Goal: Task Accomplishment & Management: Use online tool/utility

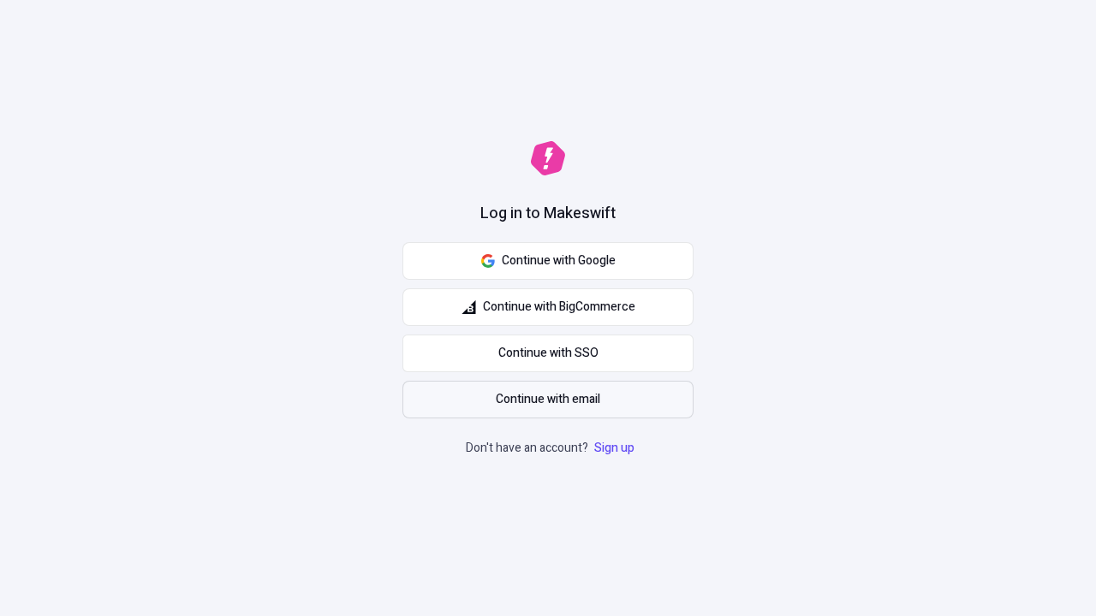
click at [548, 400] on span "Continue with email" at bounding box center [548, 399] width 104 height 19
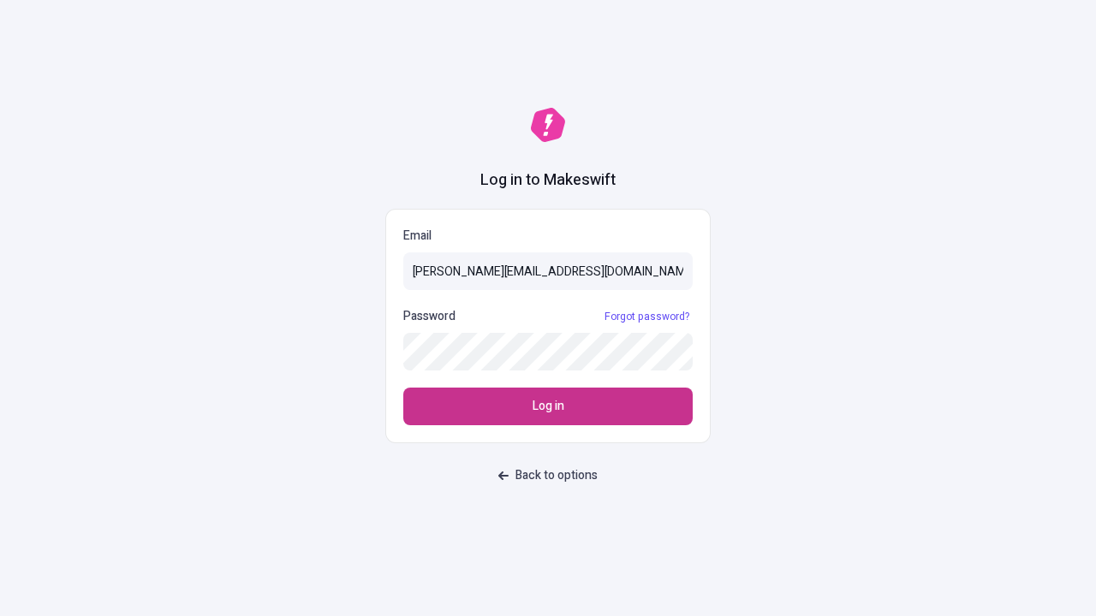
click at [548, 407] on span "Log in" at bounding box center [549, 406] width 32 height 19
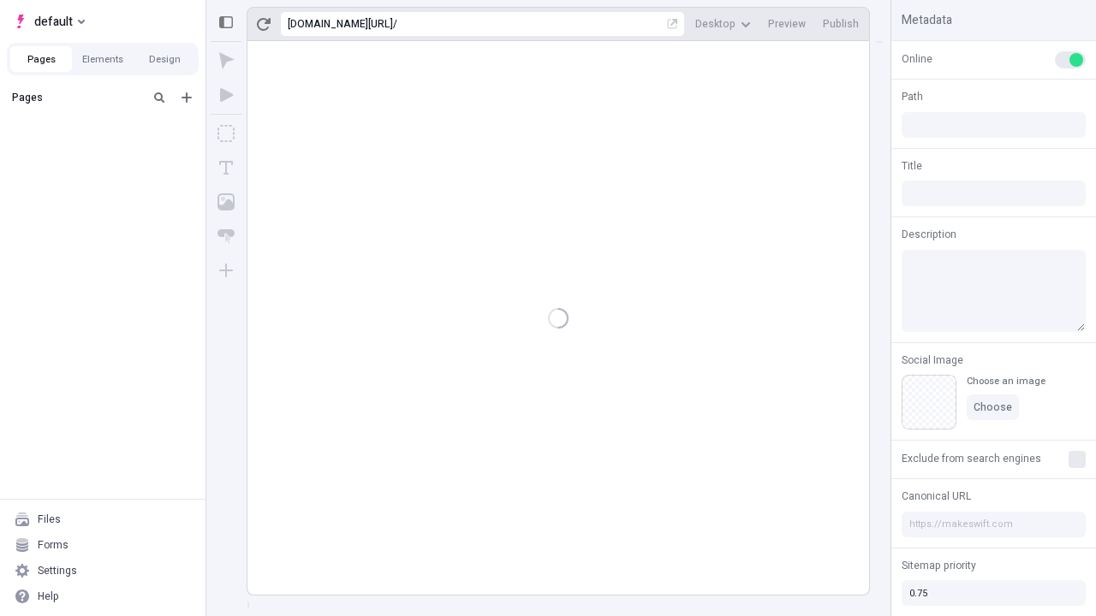
type input "/page"
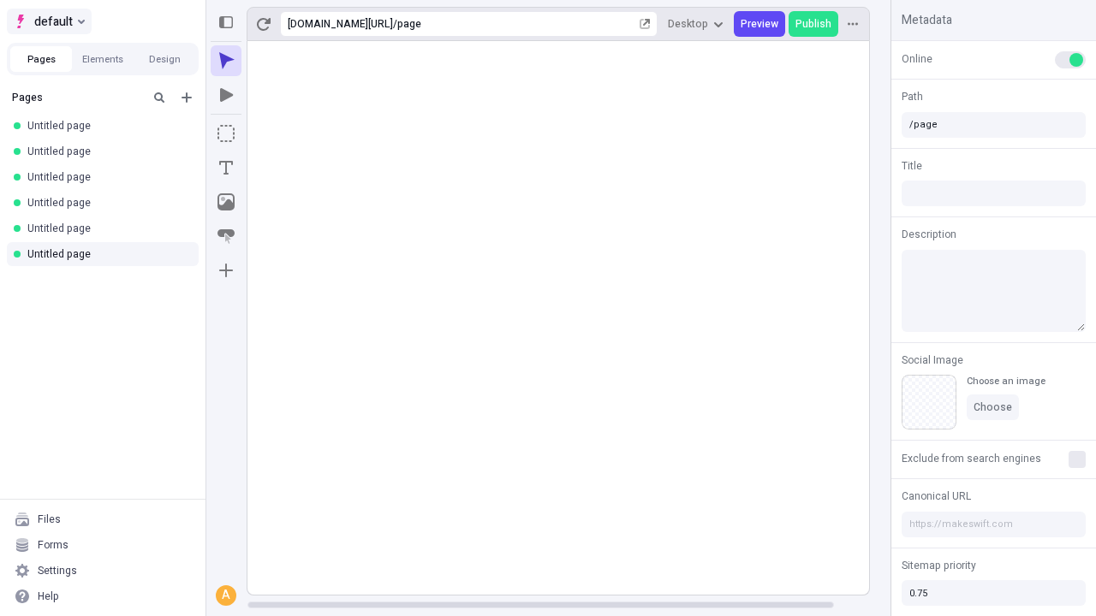
click at [48, 21] on span "default" at bounding box center [53, 21] width 39 height 21
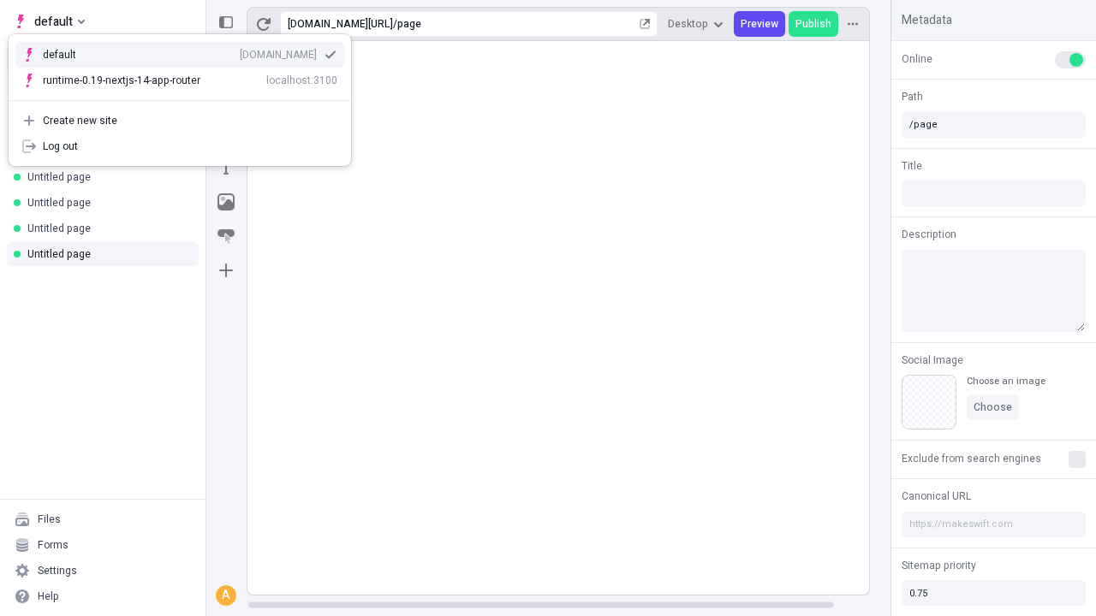
click at [240, 51] on div "qee9k4dy7d.staging.makeswift.site" at bounding box center [278, 55] width 77 height 14
click at [187, 98] on icon "Add new" at bounding box center [187, 97] width 10 height 10
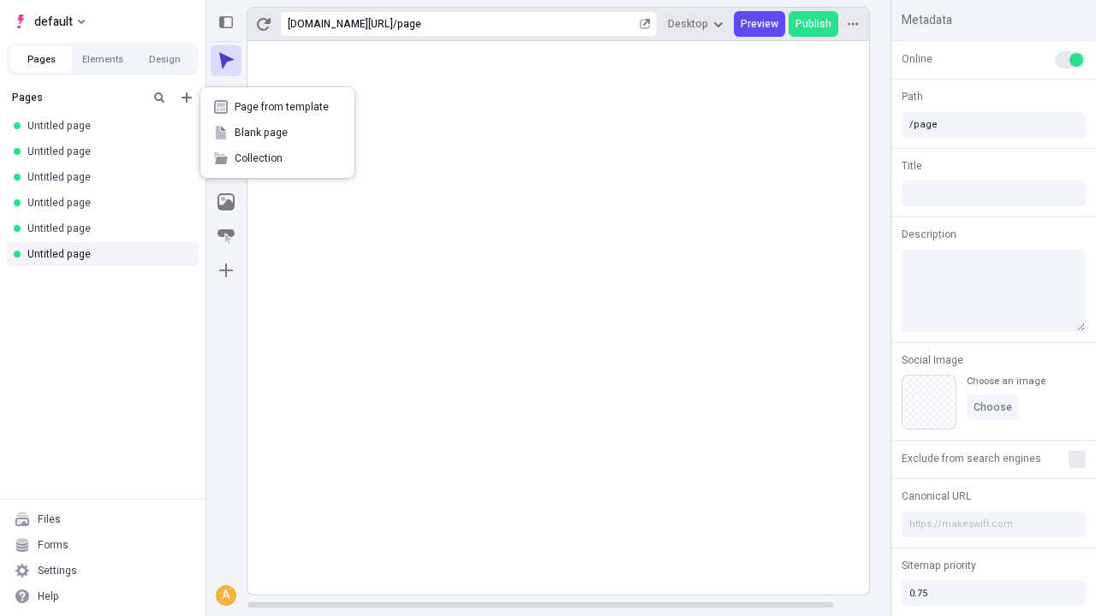
click at [277, 133] on span "Blank page" at bounding box center [288, 133] width 106 height 14
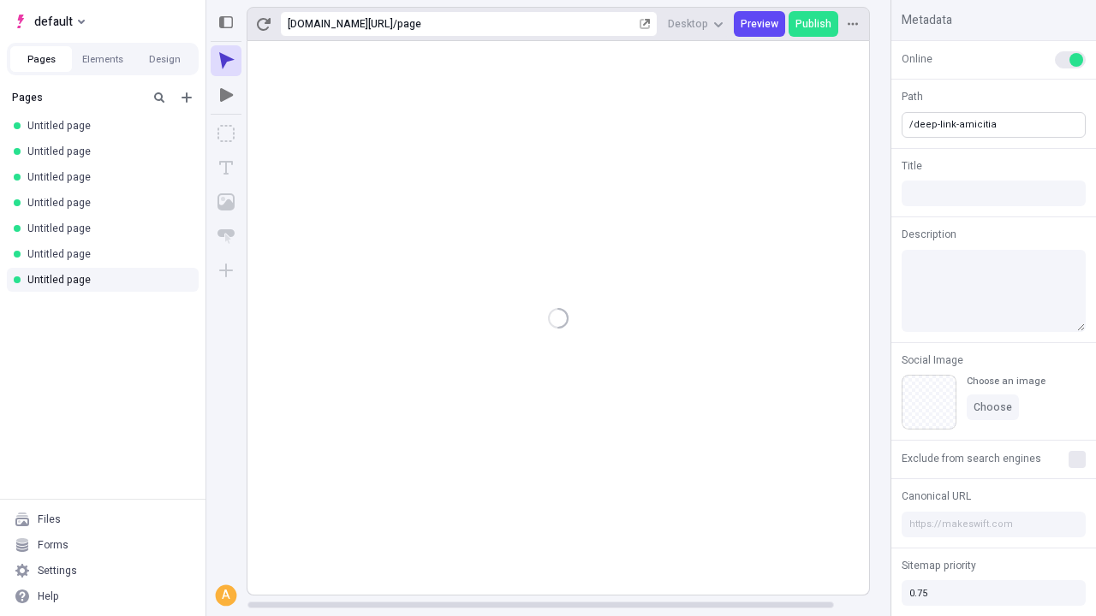
type input "/deep-link-amicitia"
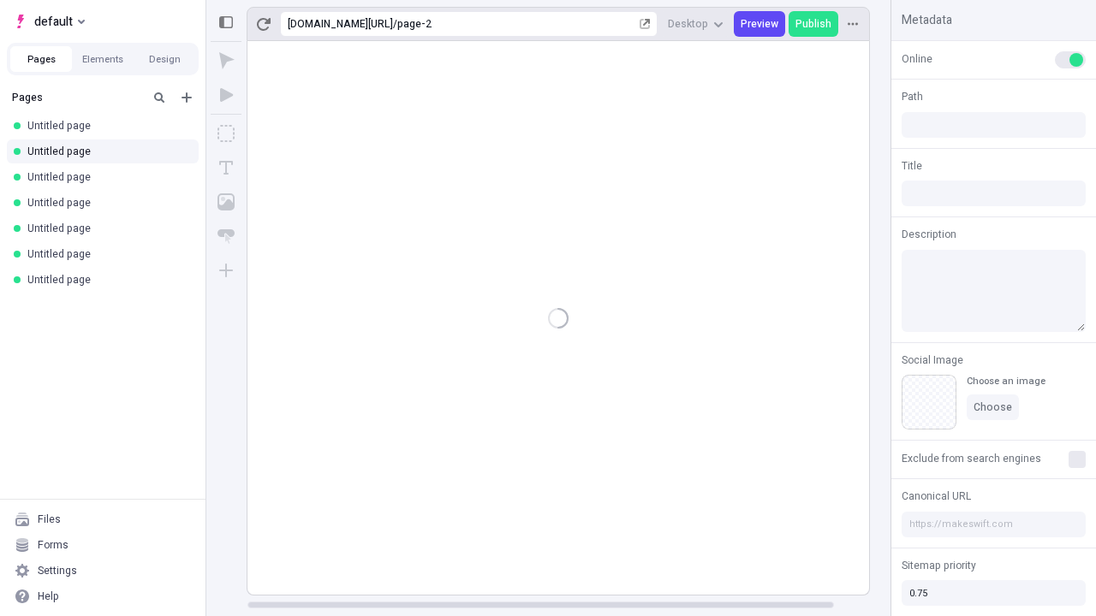
type input "/page-2"
